Goal: Transaction & Acquisition: Purchase product/service

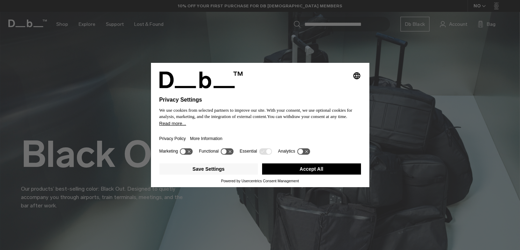
click at [311, 172] on button "Accept All" at bounding box center [311, 169] width 99 height 11
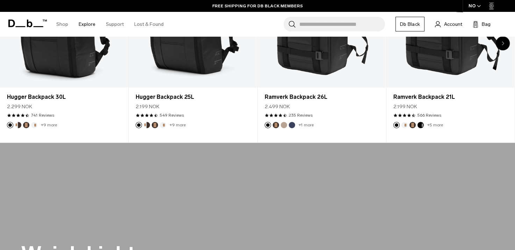
scroll to position [340, 0]
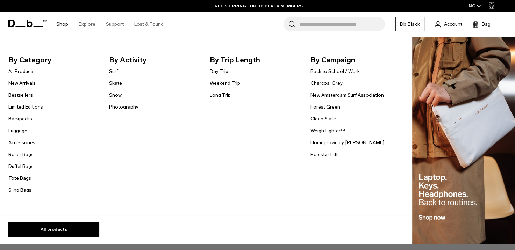
click at [63, 22] on link "Shop" at bounding box center [62, 24] width 12 height 25
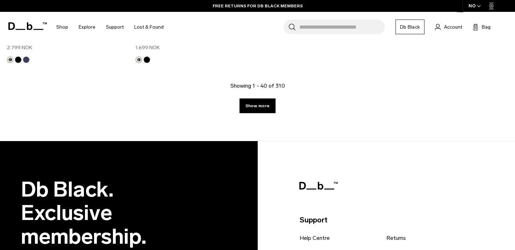
scroll to position [2453, 0]
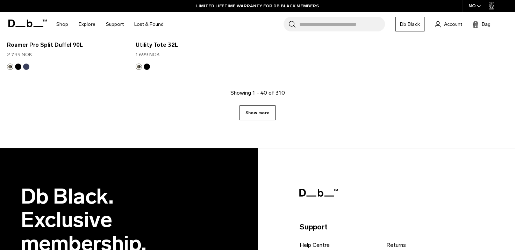
click at [259, 111] on link "Show more" at bounding box center [257, 113] width 36 height 15
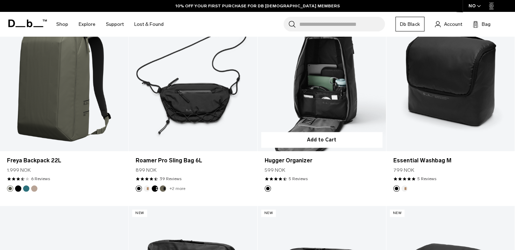
scroll to position [3292, 0]
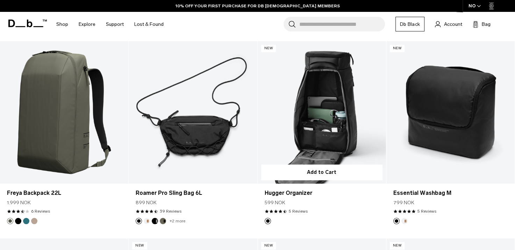
click at [319, 107] on link "Hugger Organizer" at bounding box center [322, 112] width 128 height 143
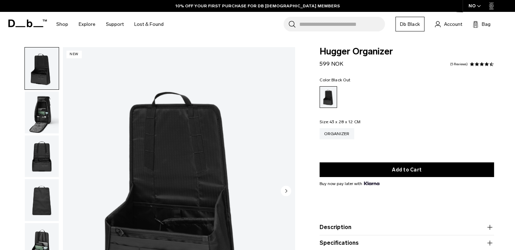
click at [50, 117] on img "button" at bounding box center [42, 113] width 34 height 42
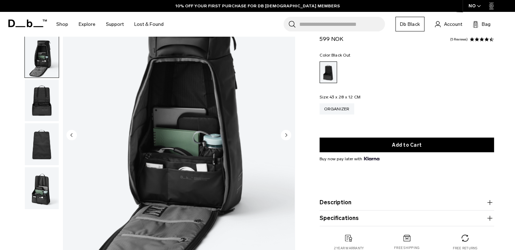
scroll to position [57, 0]
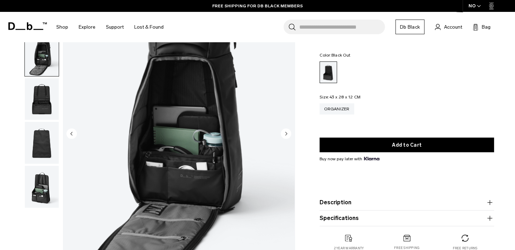
click at [41, 101] on img "button" at bounding box center [42, 99] width 34 height 42
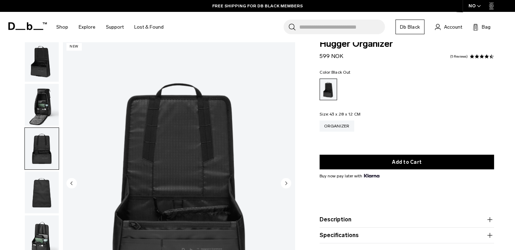
scroll to position [0, 0]
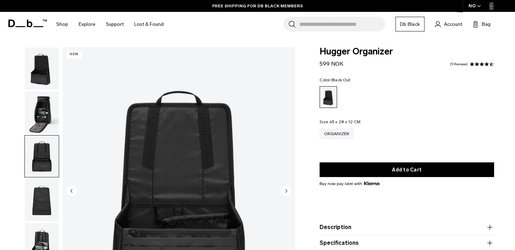
click at [44, 115] on img "button" at bounding box center [42, 113] width 34 height 42
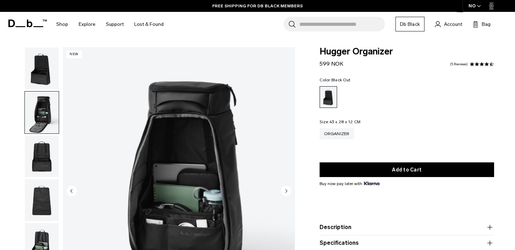
click at [43, 77] on img "button" at bounding box center [42, 69] width 34 height 42
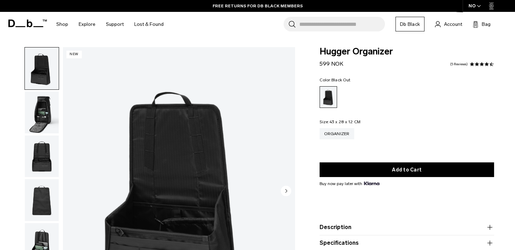
click at [42, 108] on img "button" at bounding box center [42, 113] width 34 height 42
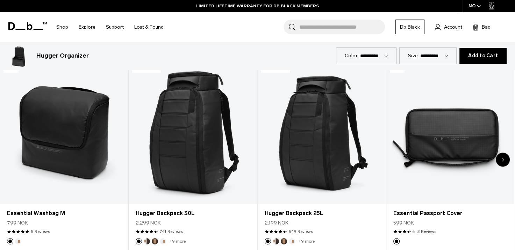
scroll to position [335, 0]
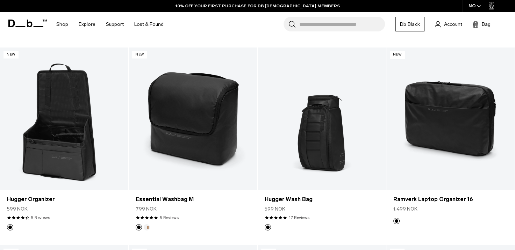
scroll to position [1158, 0]
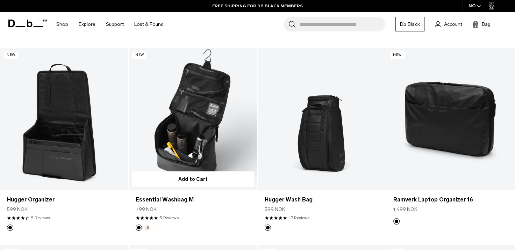
click at [145, 227] on button "Oatmilk" at bounding box center [147, 228] width 6 height 6
click at [148, 227] on button "Oatmilk" at bounding box center [147, 228] width 6 height 6
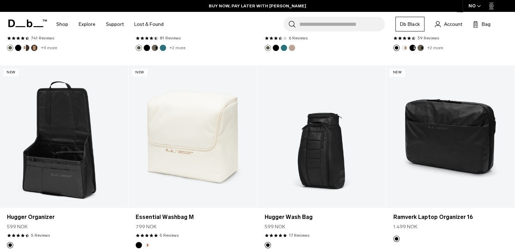
scroll to position [1140, 0]
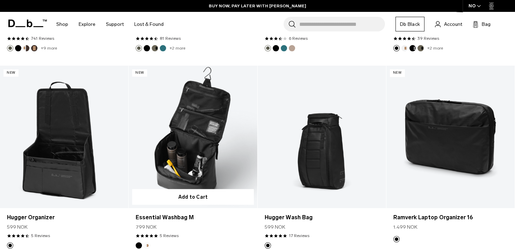
click at [197, 154] on link "Essential Washbag M Oatmilk" at bounding box center [193, 137] width 128 height 143
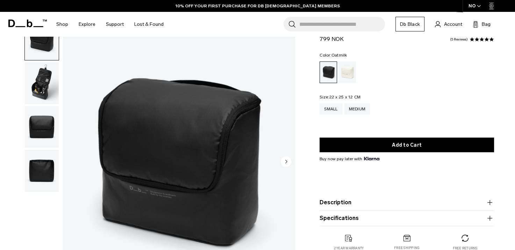
click at [348, 68] on div "Oatmilk" at bounding box center [347, 73] width 18 height 22
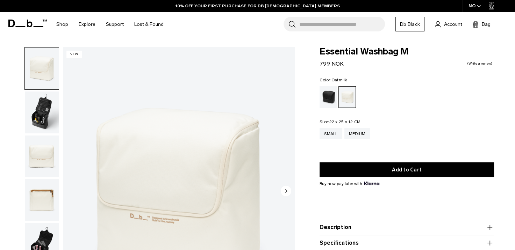
click at [48, 155] on img "button" at bounding box center [42, 157] width 34 height 42
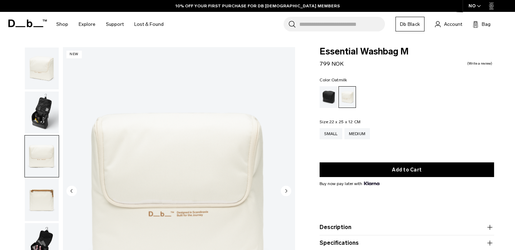
click at [38, 196] on img "button" at bounding box center [42, 200] width 34 height 42
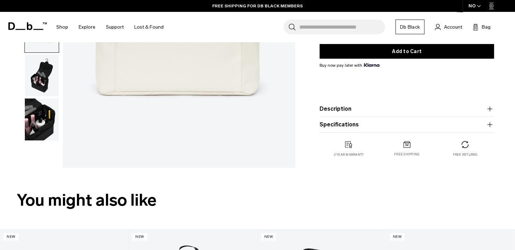
scroll to position [141, 0]
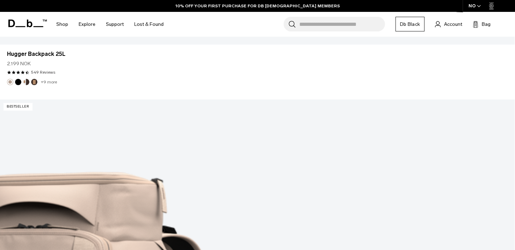
scroll to position [2032, 0]
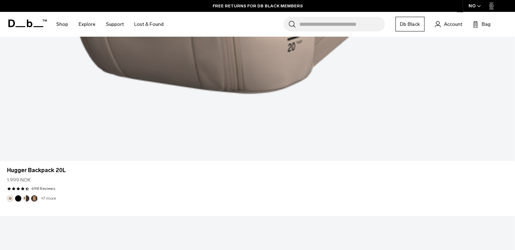
scroll to position [3135, 0]
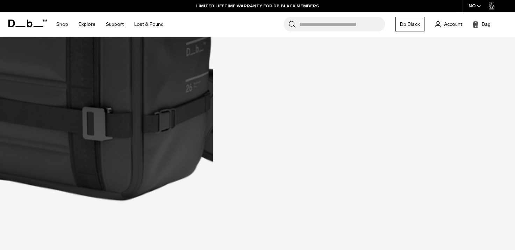
scroll to position [1150, 0]
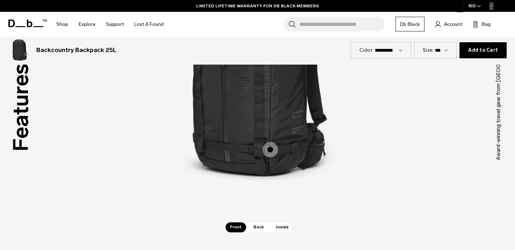
scroll to position [931, 0]
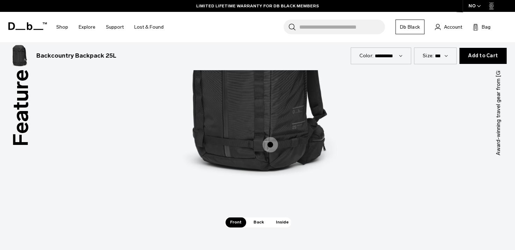
click at [261, 223] on span "Back" at bounding box center [259, 222] width 20 height 10
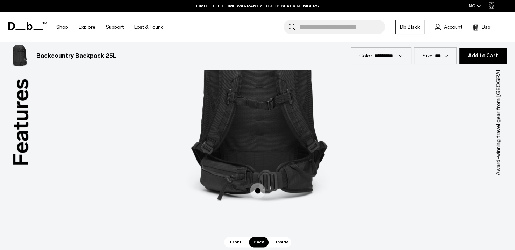
scroll to position [910, 0]
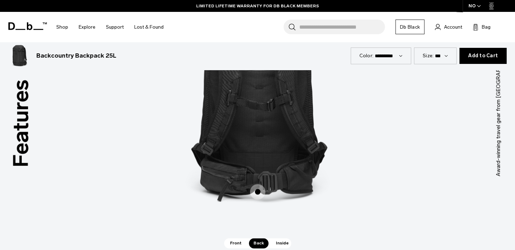
click at [254, 193] on span "2 / 3" at bounding box center [257, 191] width 15 height 15
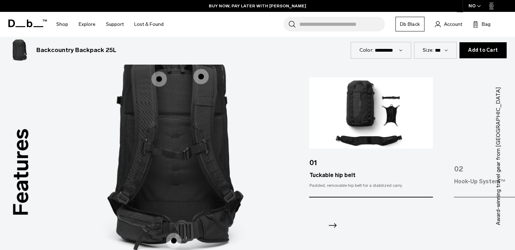
scroll to position [861, 0]
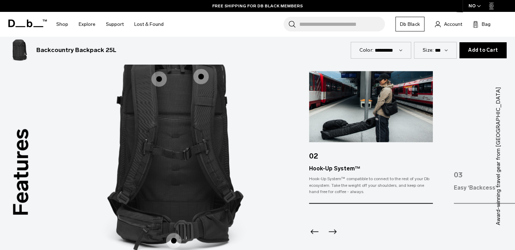
click at [333, 231] on icon "Next slide" at bounding box center [332, 231] width 11 height 11
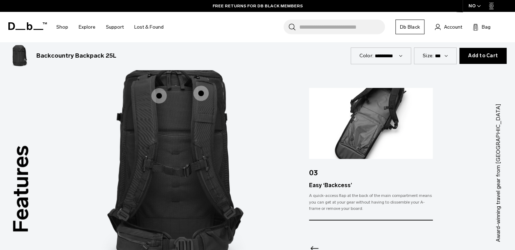
scroll to position [846, 0]
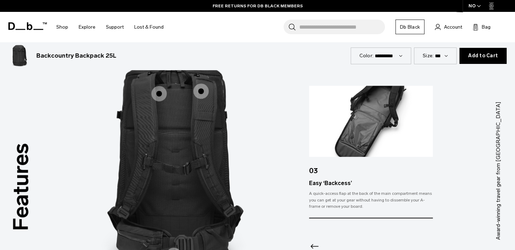
click at [201, 91] on span "2 / 3" at bounding box center [200, 91] width 15 height 15
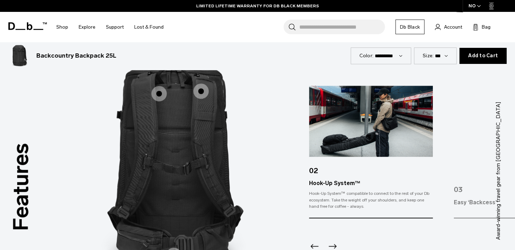
click at [161, 94] on span "2 / 3" at bounding box center [158, 93] width 15 height 15
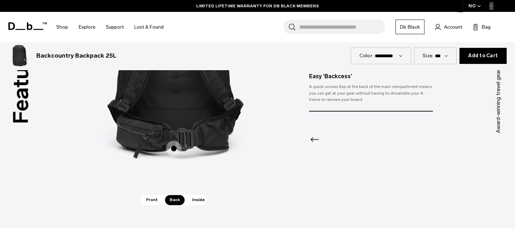
scroll to position [953, 0]
click at [197, 201] on span "Inside" at bounding box center [198, 200] width 22 height 10
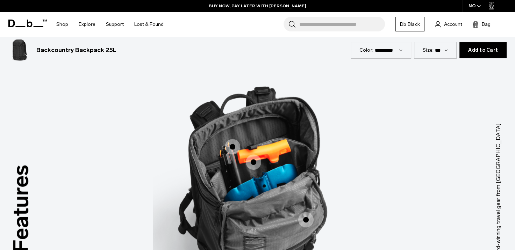
scroll to position [819, 0]
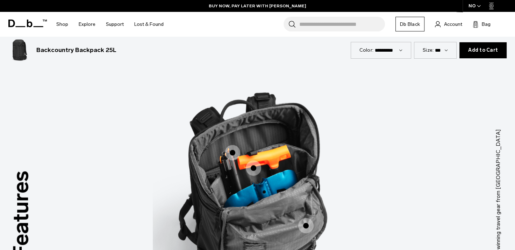
click at [233, 150] on span "3 / 3" at bounding box center [232, 152] width 15 height 15
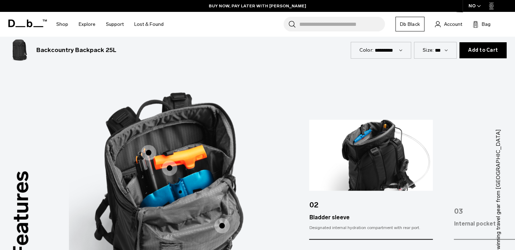
click at [169, 171] on span "3 / 3" at bounding box center [169, 167] width 15 height 15
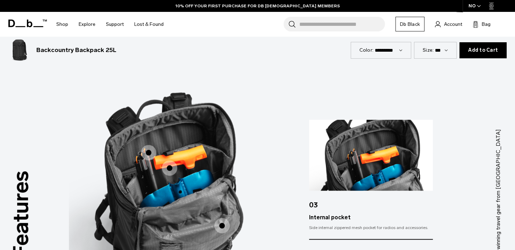
click at [224, 221] on span "3 / 3" at bounding box center [221, 225] width 15 height 15
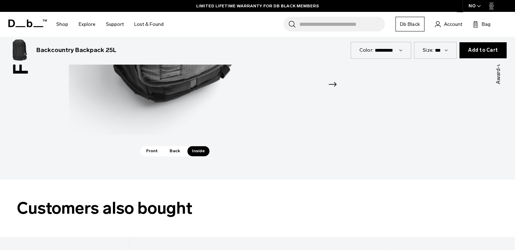
scroll to position [979, 0]
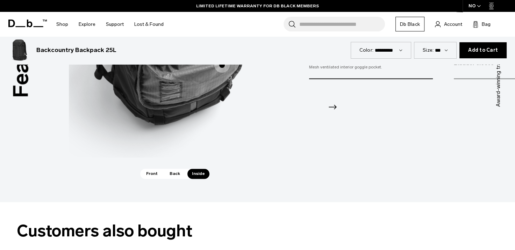
click at [172, 174] on span "Back" at bounding box center [175, 174] width 20 height 10
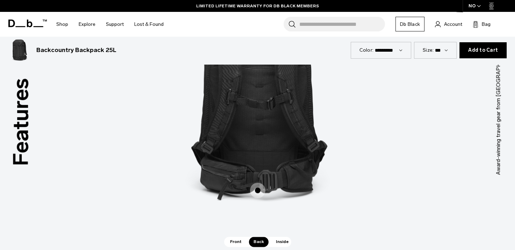
scroll to position [911, 0]
click at [231, 242] on span "Front" at bounding box center [235, 242] width 21 height 10
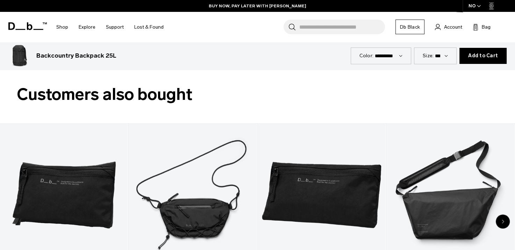
scroll to position [1116, 0]
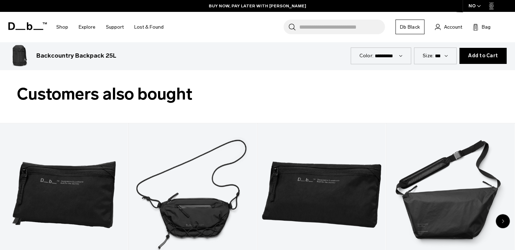
click at [478, 55] on span "Add to Cart" at bounding box center [483, 56] width 30 height 6
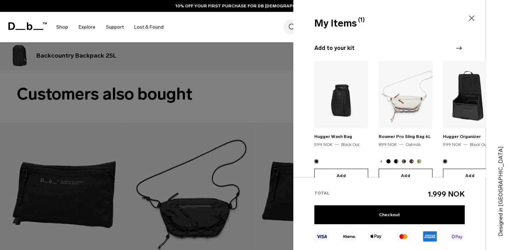
scroll to position [55, 0]
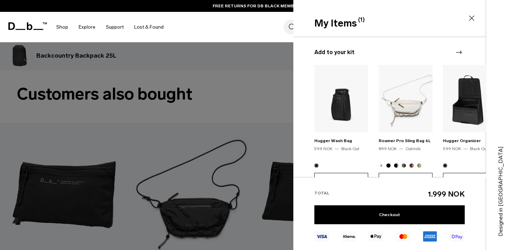
click at [346, 108] on img at bounding box center [341, 98] width 54 height 67
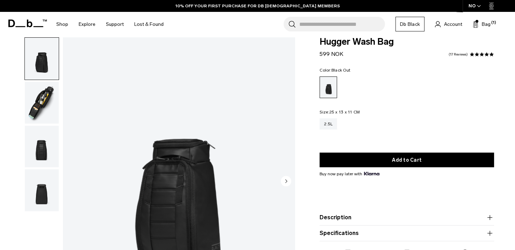
scroll to position [10, 0]
click at [45, 102] on img "button" at bounding box center [42, 103] width 34 height 42
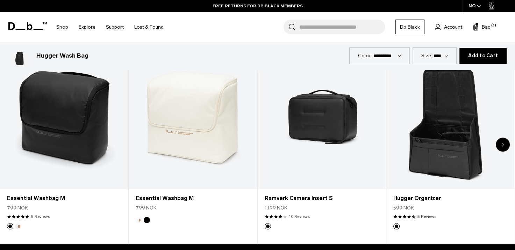
scroll to position [356, 0]
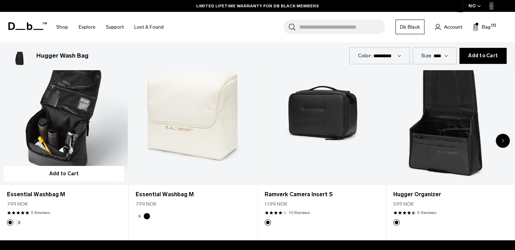
click at [71, 136] on link "Essential Washbag M" at bounding box center [64, 114] width 128 height 142
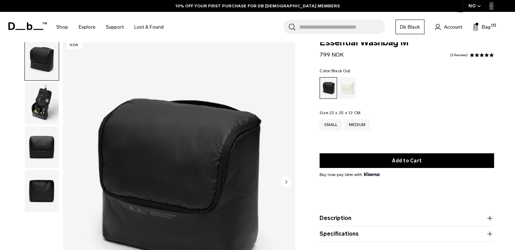
scroll to position [92, 0]
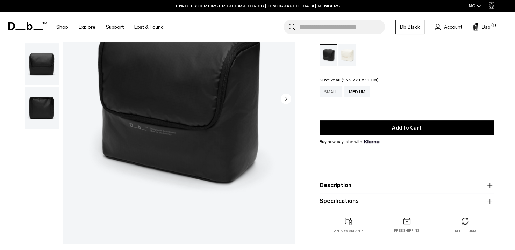
click at [333, 92] on div "Small" at bounding box center [330, 91] width 22 height 11
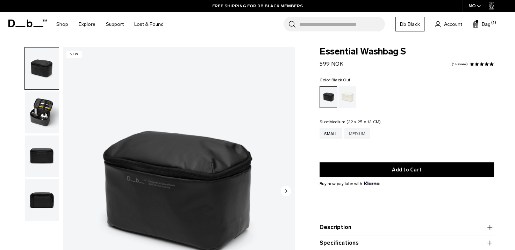
click at [359, 135] on div "Medium" at bounding box center [357, 133] width 26 height 11
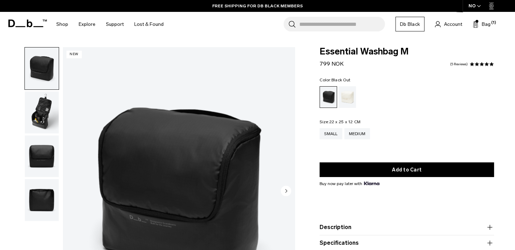
click at [44, 108] on img "button" at bounding box center [42, 113] width 34 height 42
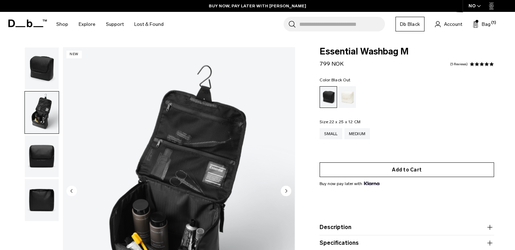
click at [394, 171] on button "Add to Cart" at bounding box center [406, 169] width 174 height 15
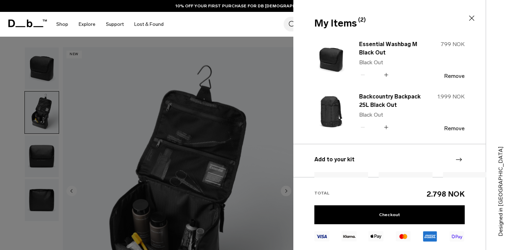
click at [239, 26] on div "Search for Bags, Luggage... Search Close Trending Products All Products Hugger …" at bounding box center [339, 24] width 340 height 25
click at [253, 17] on div "Search for Bags, Luggage... Search Close Trending Products All Products Hugger …" at bounding box center [339, 24] width 340 height 25
click at [473, 17] on icon at bounding box center [471, 18] width 8 height 8
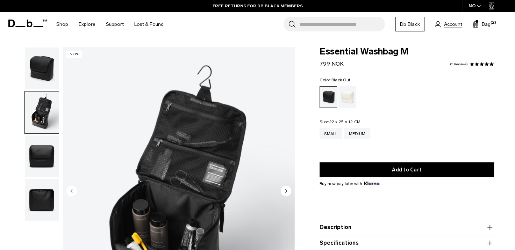
click at [449, 25] on span "Account" at bounding box center [453, 24] width 18 height 7
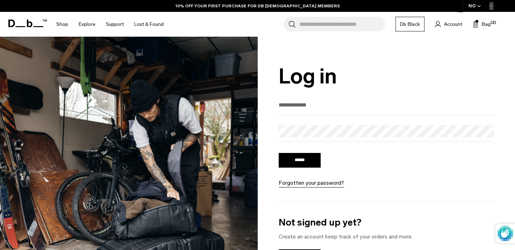
click at [295, 108] on input "email" at bounding box center [386, 105] width 216 height 12
type input "**********"
click at [294, 161] on input "******" at bounding box center [299, 160] width 42 height 15
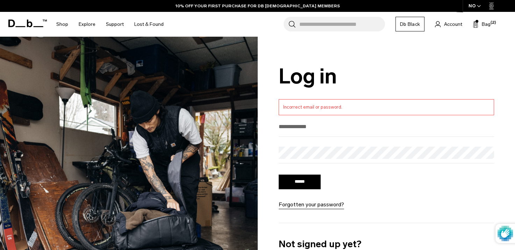
click at [312, 129] on input "email" at bounding box center [386, 127] width 216 height 12
type input "**********"
click at [302, 183] on input "******" at bounding box center [299, 182] width 42 height 15
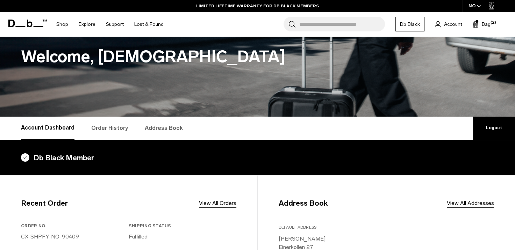
scroll to position [38, 0]
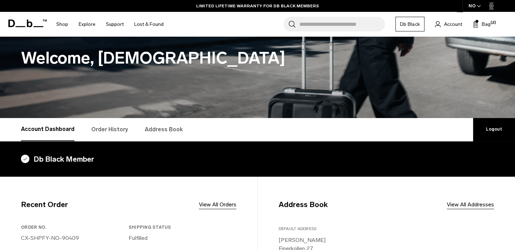
click at [108, 130] on link "Order History" at bounding box center [109, 129] width 37 height 23
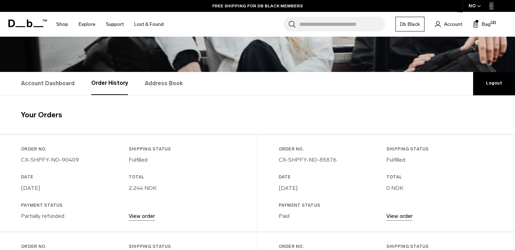
scroll to position [84, 0]
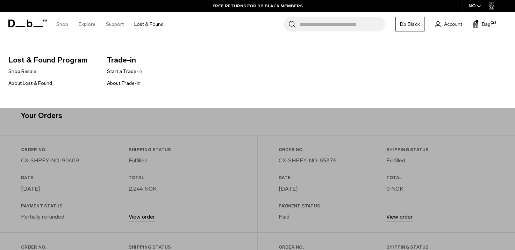
click at [27, 71] on link "Shop Resale" at bounding box center [22, 71] width 28 height 7
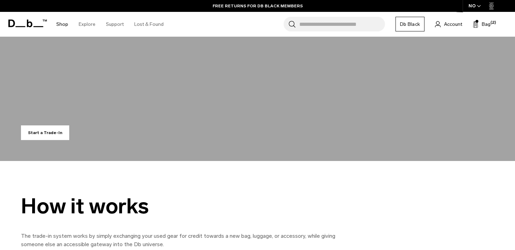
scroll to position [165, 0]
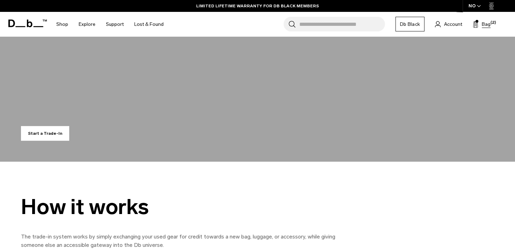
click at [488, 24] on span "Bag" at bounding box center [486, 24] width 9 height 7
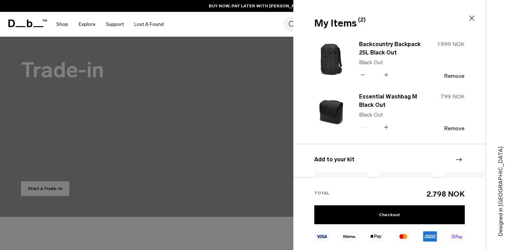
scroll to position [107, 0]
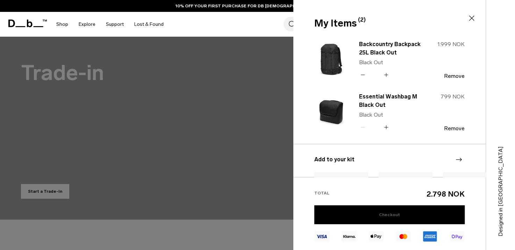
click at [392, 217] on link "Checkout" at bounding box center [389, 214] width 150 height 19
